Goal: Task Accomplishment & Management: Use online tool/utility

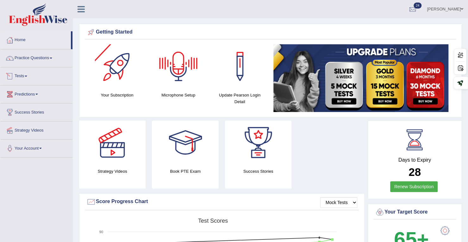
drag, startPoint x: 0, startPoint y: 0, endPoint x: 28, endPoint y: 77, distance: 82.1
click at [28, 77] on link "Tests" at bounding box center [36, 75] width 72 height 16
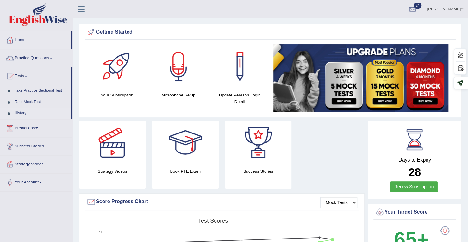
click at [21, 113] on link "History" at bounding box center [41, 112] width 59 height 11
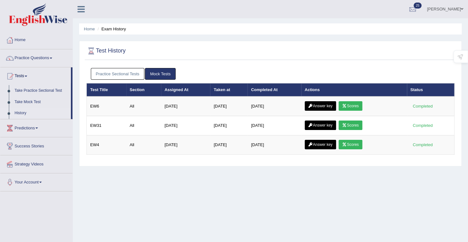
click at [119, 74] on link "Practice Sectional Tests" at bounding box center [118, 74] width 54 height 12
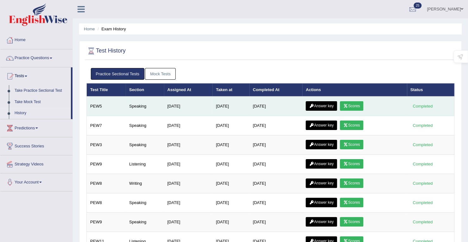
click at [330, 105] on link "Answer key" at bounding box center [320, 105] width 31 height 9
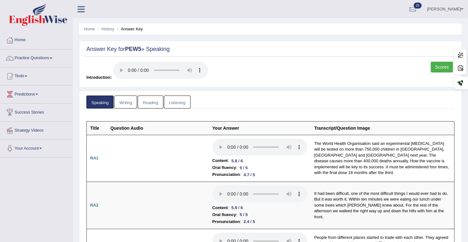
click at [26, 74] on link "Tests" at bounding box center [36, 75] width 72 height 16
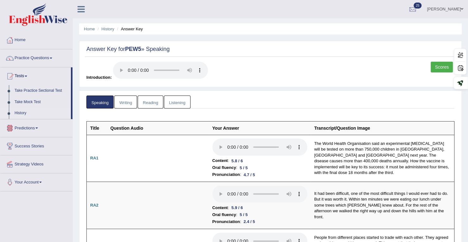
click at [21, 114] on link "History" at bounding box center [41, 112] width 59 height 11
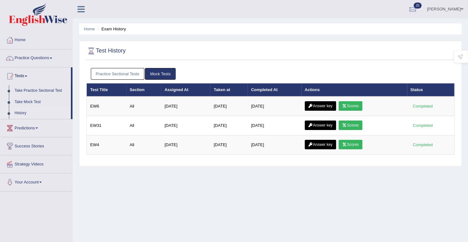
click at [115, 79] on div "Practice Sectional Tests Mock Tests" at bounding box center [270, 74] width 368 height 18
click at [116, 74] on link "Practice Sectional Tests" at bounding box center [118, 74] width 54 height 12
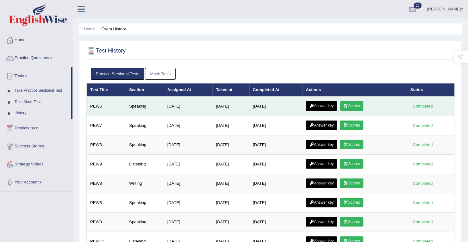
click at [362, 106] on link "Scores" at bounding box center [351, 105] width 23 height 9
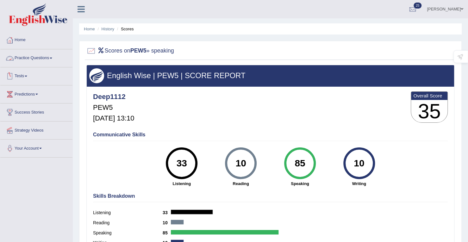
click at [26, 76] on link "Tests" at bounding box center [36, 75] width 72 height 16
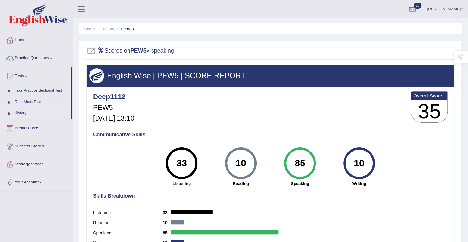
click at [21, 111] on link "History" at bounding box center [41, 112] width 59 height 11
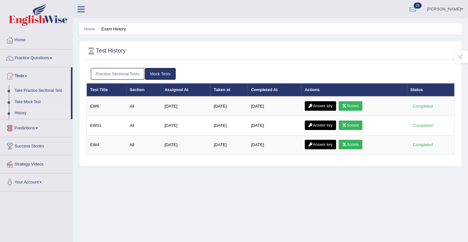
click at [130, 72] on link "Practice Sectional Tests" at bounding box center [118, 74] width 54 height 12
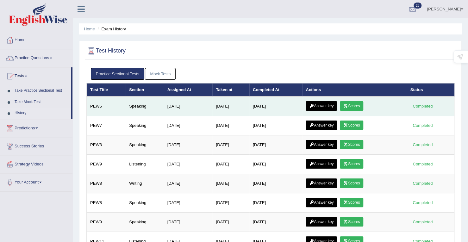
click at [328, 107] on link "Answer key" at bounding box center [320, 105] width 31 height 9
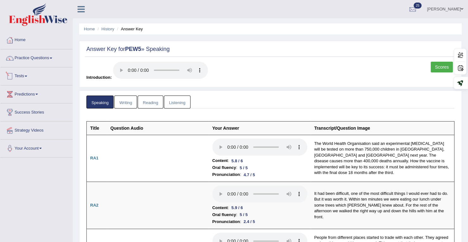
click at [21, 74] on link "Tests" at bounding box center [36, 75] width 72 height 16
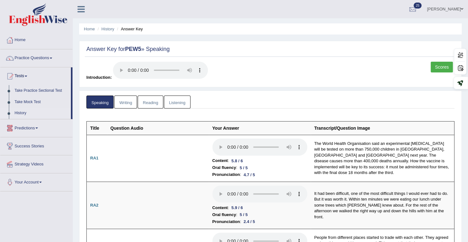
click at [21, 110] on link "History" at bounding box center [41, 112] width 59 height 11
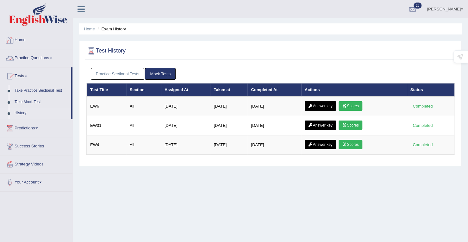
click at [38, 58] on link "Practice Questions" at bounding box center [36, 57] width 72 height 16
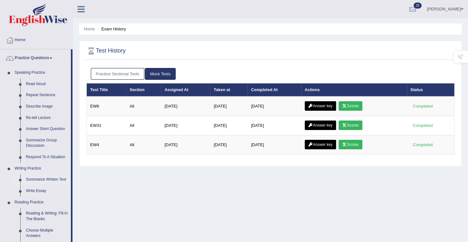
scroll to position [32, 0]
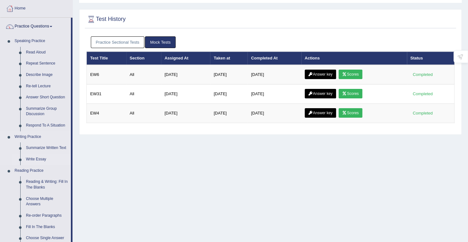
click at [39, 157] on link "Write Essay" at bounding box center [47, 159] width 48 height 11
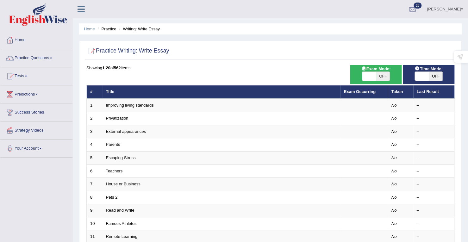
click at [429, 79] on span "OFF" at bounding box center [435, 76] width 14 height 9
checkbox input "true"
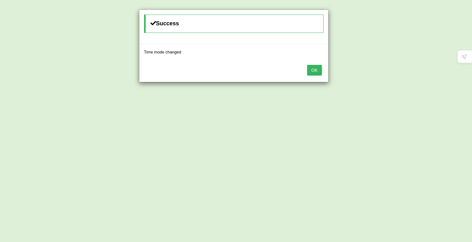
click at [321, 70] on button "OK" at bounding box center [314, 70] width 15 height 11
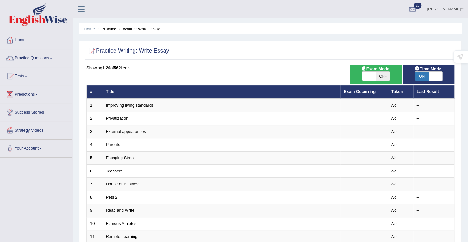
click at [385, 80] on span "OFF" at bounding box center [383, 76] width 14 height 9
checkbox input "true"
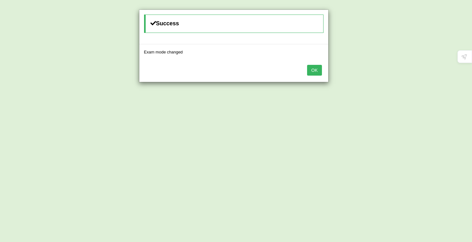
click at [318, 72] on button "OK" at bounding box center [314, 70] width 15 height 11
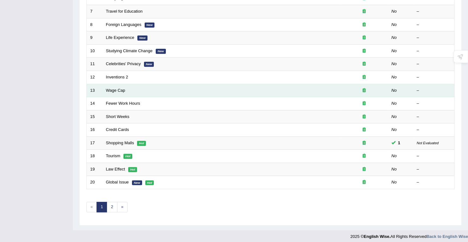
scroll to position [174, 0]
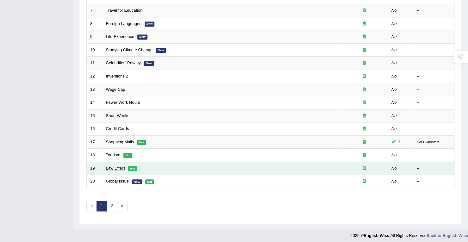
click at [117, 166] on link "Law Effect" at bounding box center [115, 168] width 19 height 5
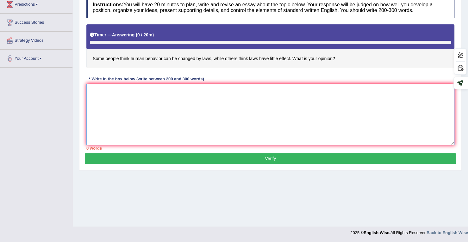
click at [155, 98] on textarea at bounding box center [270, 114] width 368 height 61
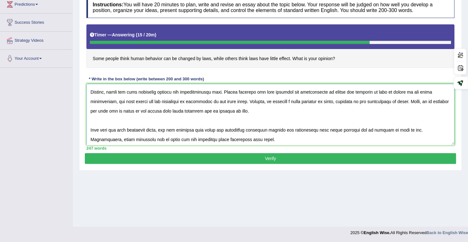
scroll to position [66, 0]
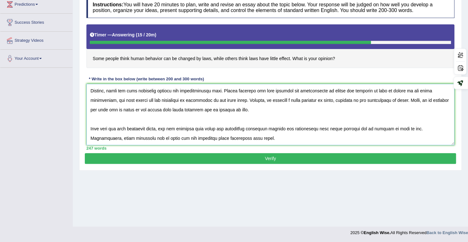
click at [175, 99] on textarea at bounding box center [270, 114] width 368 height 61
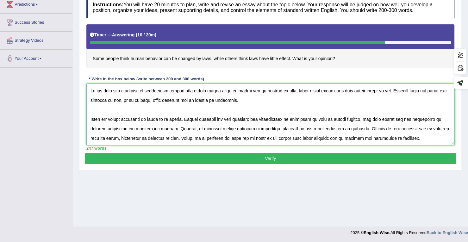
click at [131, 100] on textarea at bounding box center [270, 114] width 368 height 61
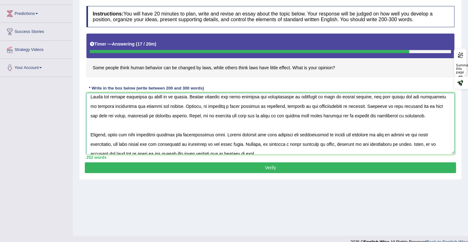
scroll to position [90, 0]
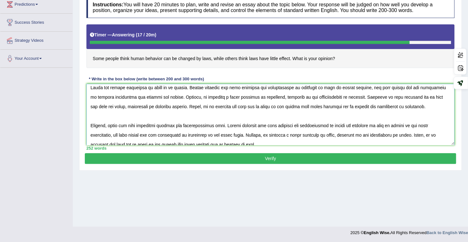
click at [403, 127] on textarea at bounding box center [270, 114] width 368 height 61
click at [354, 98] on textarea at bounding box center [270, 114] width 368 height 61
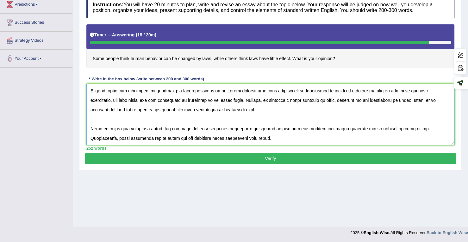
click at [397, 89] on textarea at bounding box center [270, 114] width 368 height 61
click at [187, 96] on textarea at bounding box center [270, 114] width 368 height 61
click at [240, 100] on textarea at bounding box center [270, 114] width 368 height 61
type textarea "It has long been a subject of discussion whether some people think human behavi…"
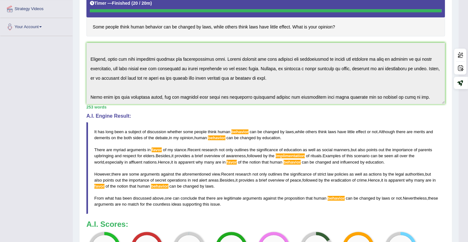
click at [299, 153] on span "implimentation" at bounding box center [289, 155] width 29 height 5
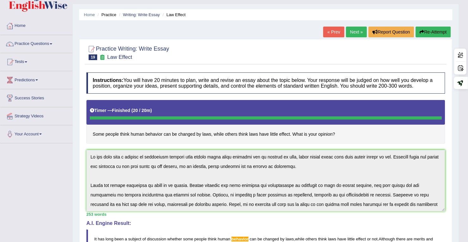
scroll to position [0, 0]
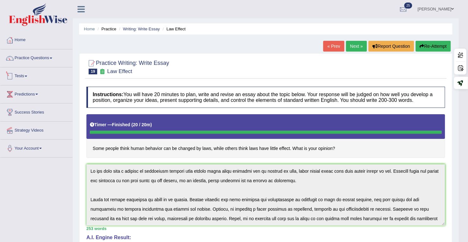
click at [27, 75] on link "Tests" at bounding box center [36, 75] width 72 height 16
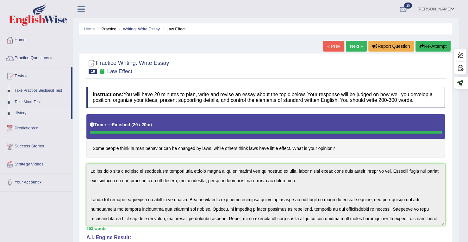
click at [15, 112] on link "History" at bounding box center [41, 112] width 59 height 11
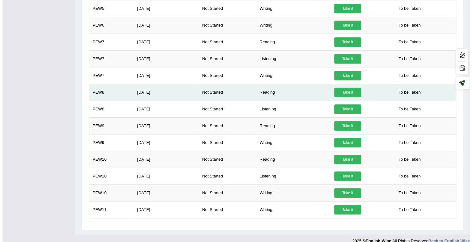
scroll to position [260, 0]
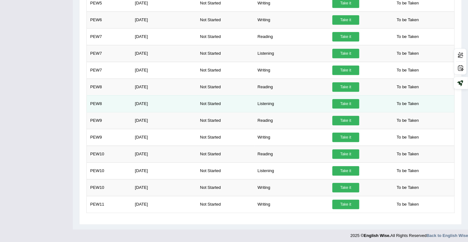
click at [344, 100] on link "Take it" at bounding box center [345, 103] width 27 height 9
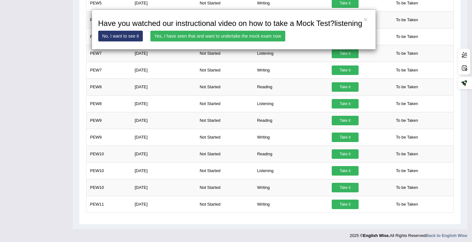
click at [218, 34] on link "Yes, I have seen that and want to undertake the mock exam now" at bounding box center [217, 36] width 135 height 11
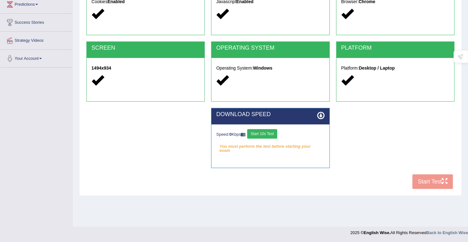
click at [271, 135] on button "Start 10s Test" at bounding box center [262, 133] width 30 height 9
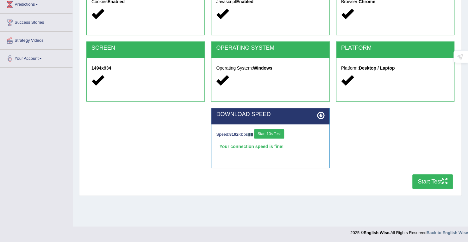
click at [443, 182] on icon "button" at bounding box center [444, 181] width 6 height 6
